Goal: Task Accomplishment & Management: Manage account settings

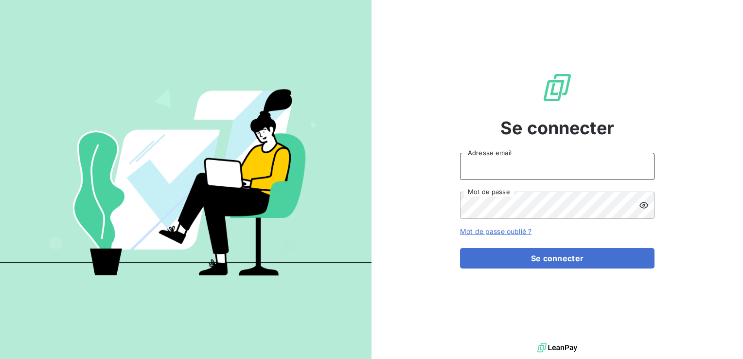
click at [615, 169] on input "Adresse email" at bounding box center [557, 166] width 195 height 27
click at [0, 358] on div at bounding box center [0, 359] width 0 height 0
type input "[EMAIL_ADDRESS][DOMAIN_NAME]"
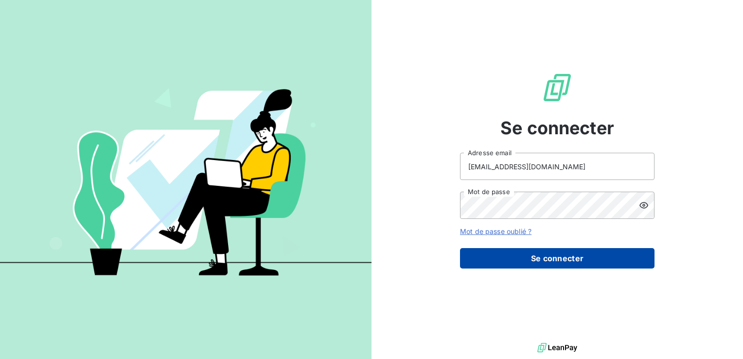
click at [550, 257] on button "Se connecter" at bounding box center [557, 258] width 195 height 20
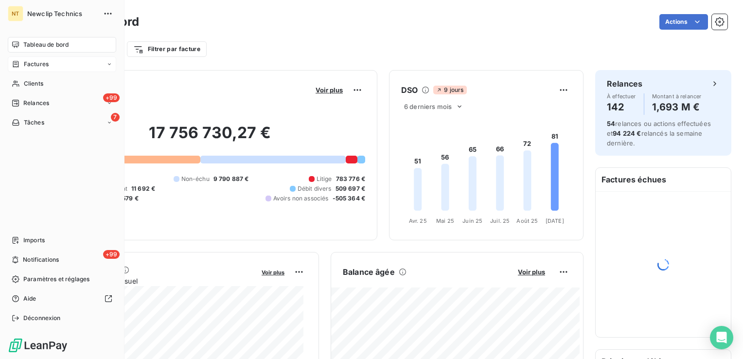
click at [23, 60] on div "Factures" at bounding box center [30, 64] width 37 height 9
drag, startPoint x: 56, startPoint y: 85, endPoint x: 61, endPoint y: 85, distance: 4.9
click at [56, 85] on div "Factures" at bounding box center [67, 84] width 97 height 16
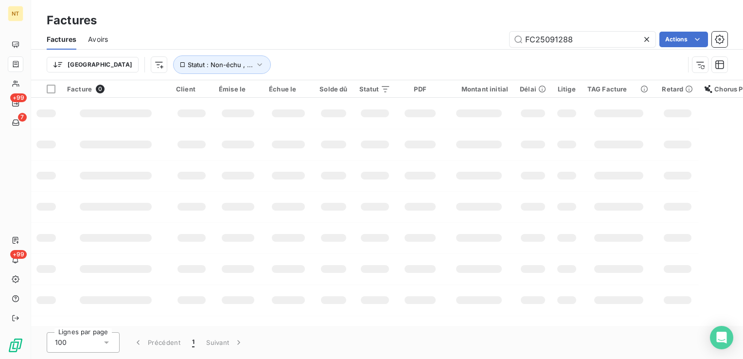
drag, startPoint x: 568, startPoint y: 39, endPoint x: 472, endPoint y: 49, distance: 96.7
click at [469, 46] on div "FC25091288 Actions" at bounding box center [424, 40] width 608 height 16
type input "FC25091618"
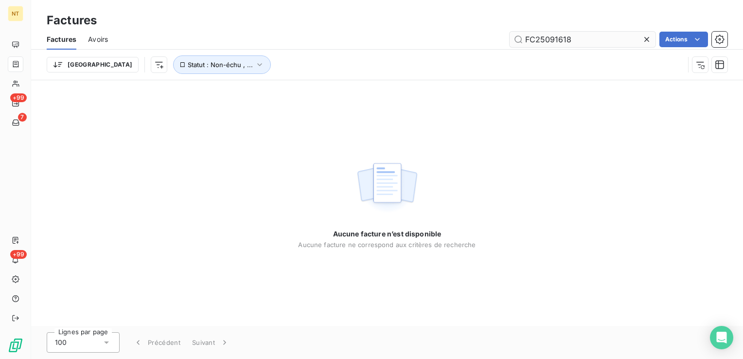
click at [598, 43] on input "FC25091618" at bounding box center [583, 40] width 146 height 16
